Goal: Transaction & Acquisition: Purchase product/service

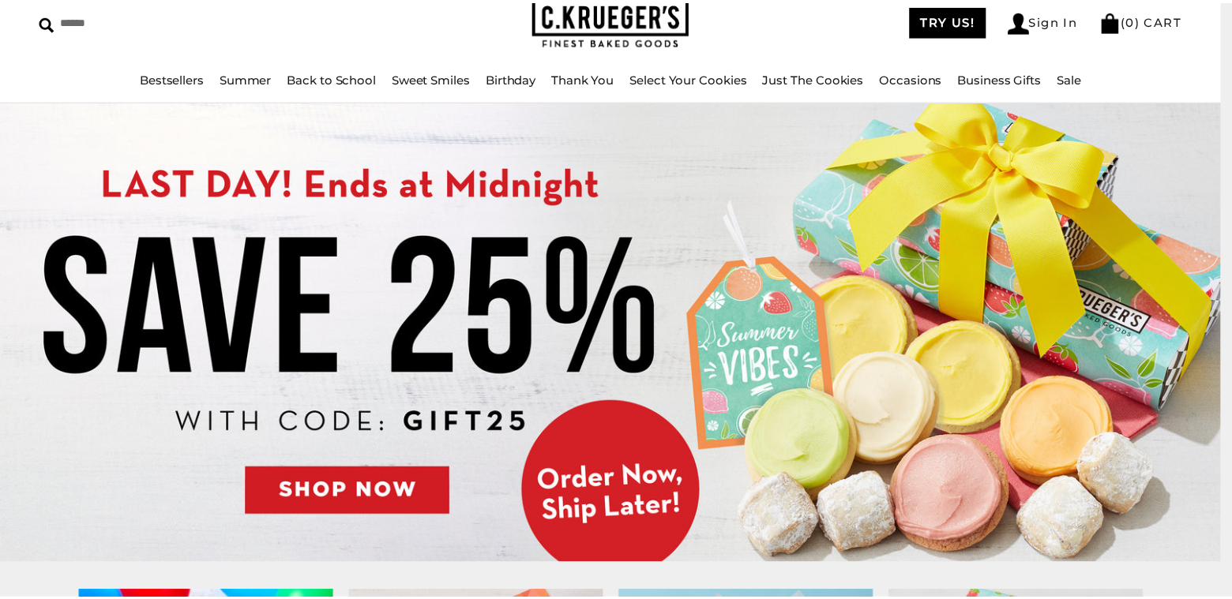
scroll to position [79, 0]
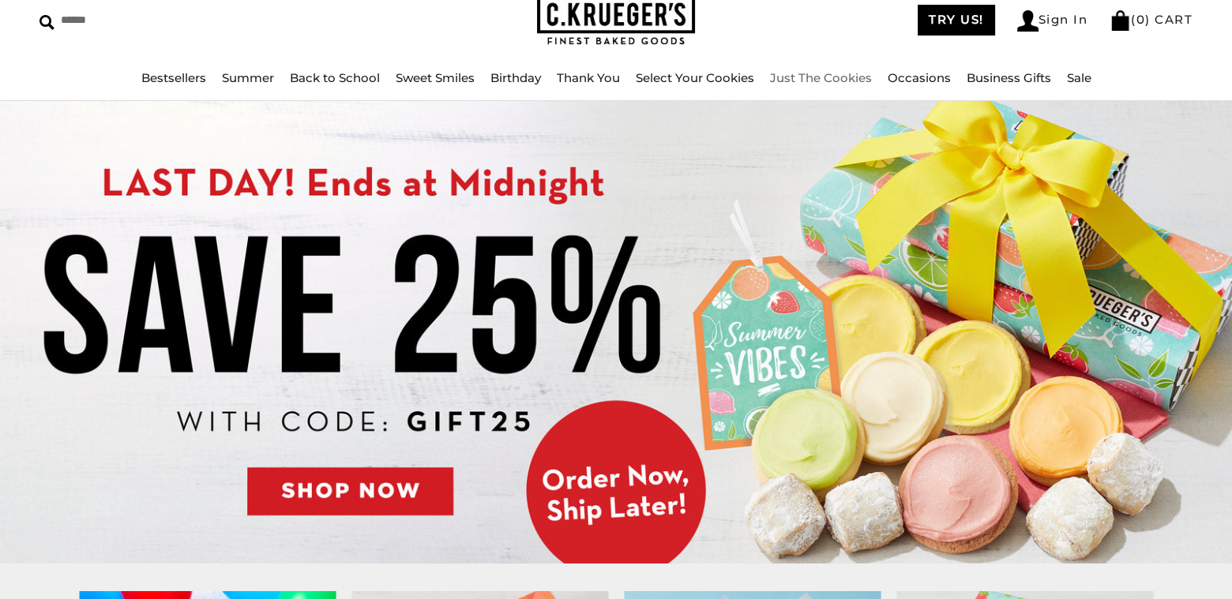
click at [835, 80] on link "Just The Cookies" at bounding box center [821, 77] width 102 height 15
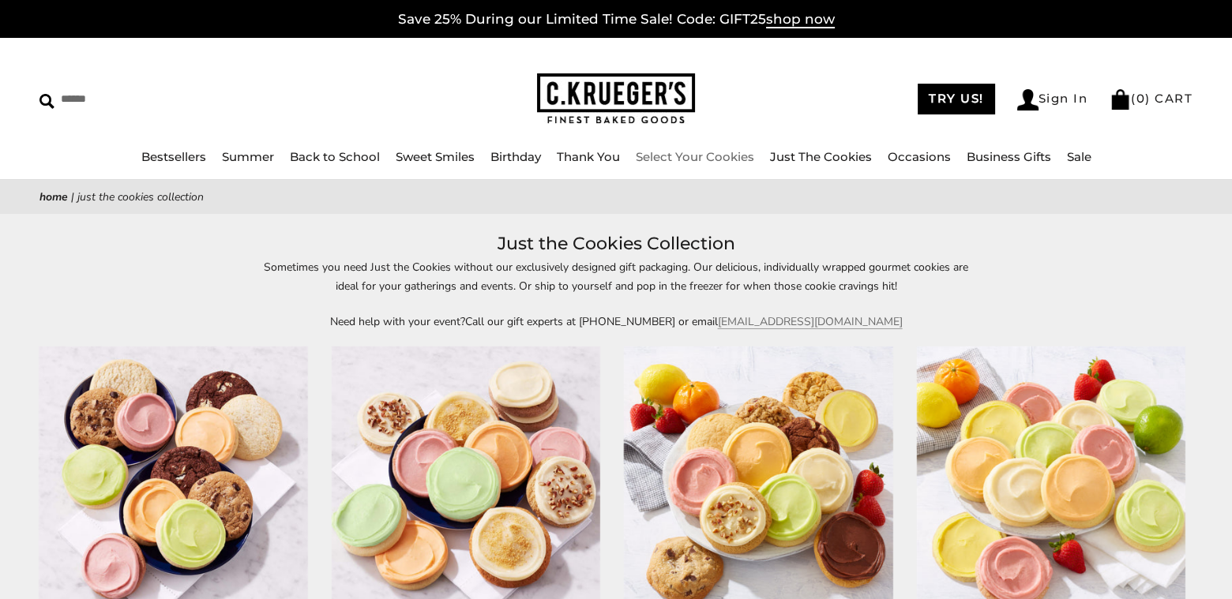
click at [718, 156] on link "Select Your Cookies" at bounding box center [695, 156] width 118 height 15
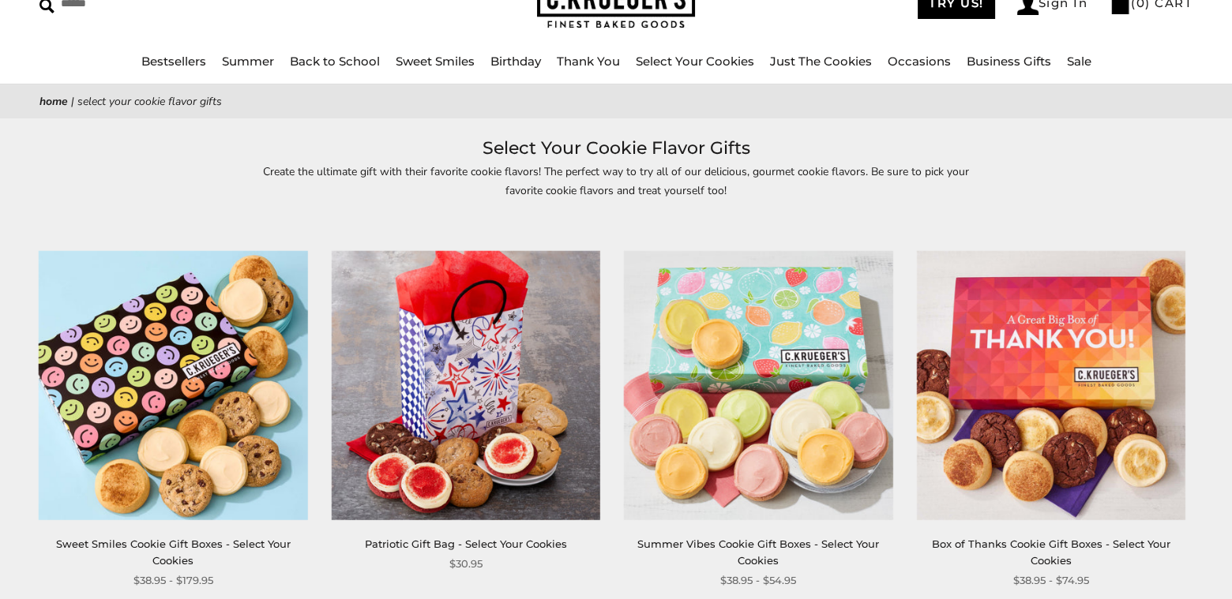
scroll to position [237, 0]
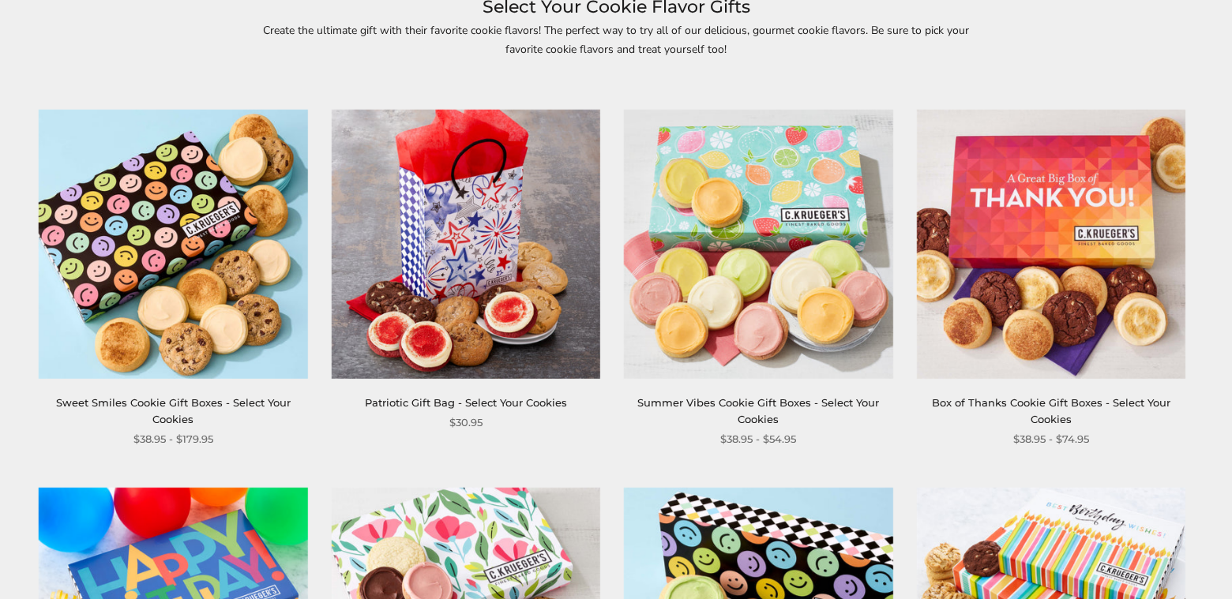
click at [242, 311] on img at bounding box center [173, 244] width 269 height 269
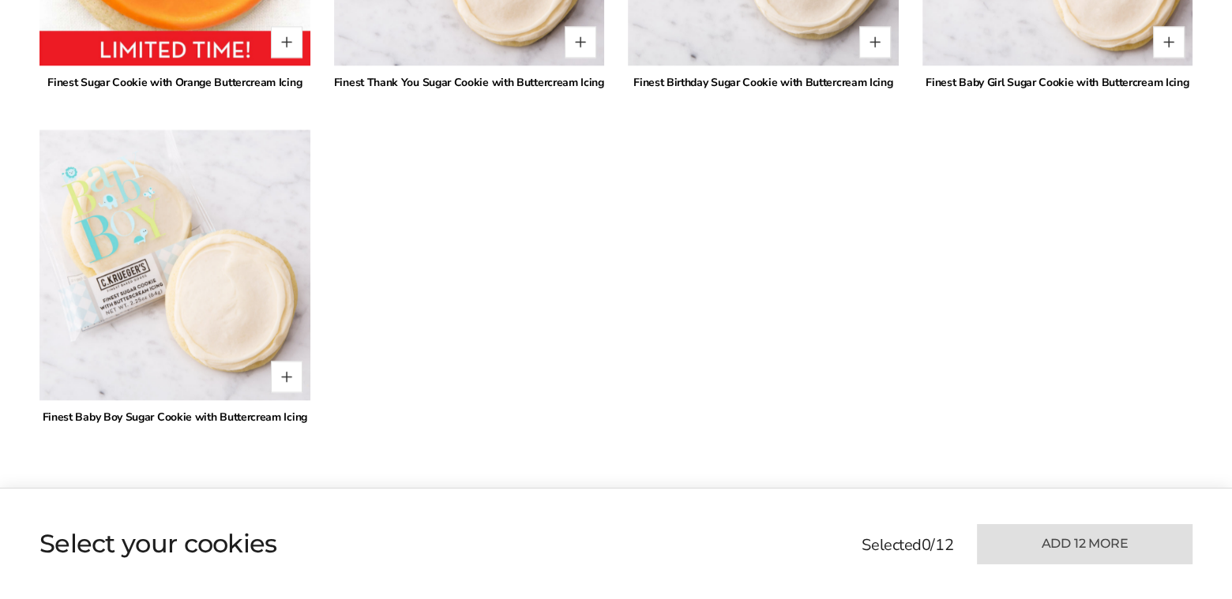
scroll to position [4106, 0]
